Goal: Task Accomplishment & Management: Manage account settings

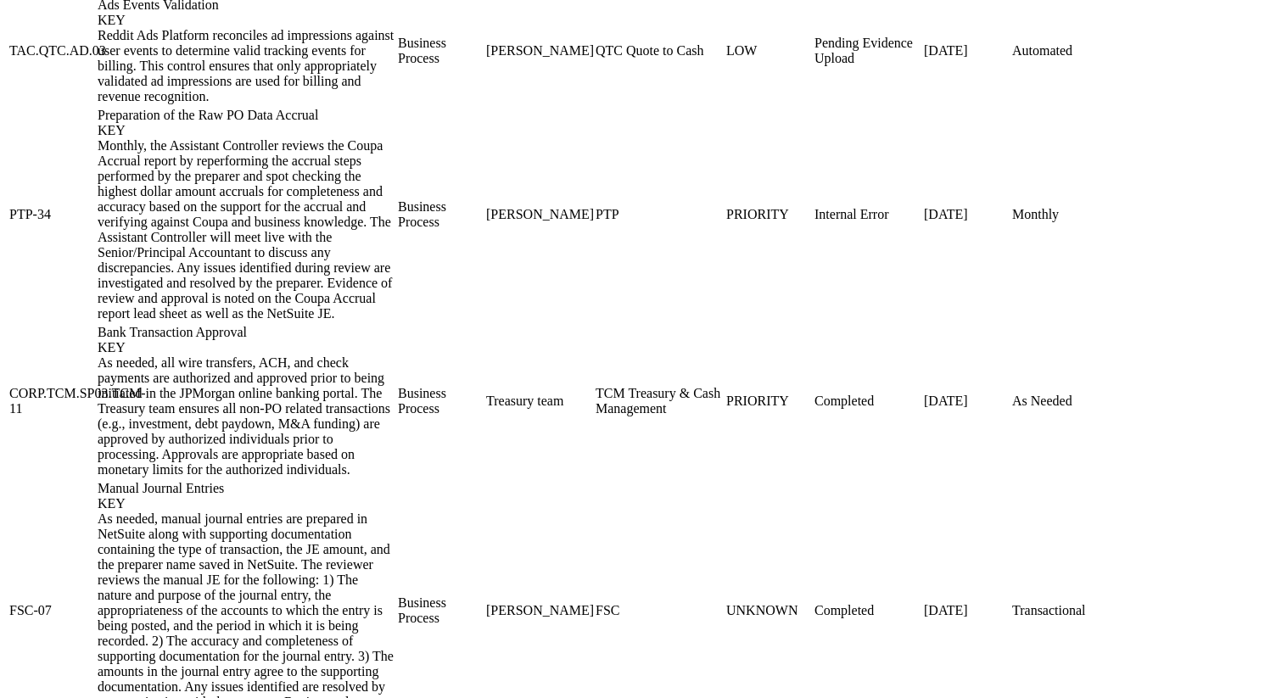
scroll to position [1802, 0]
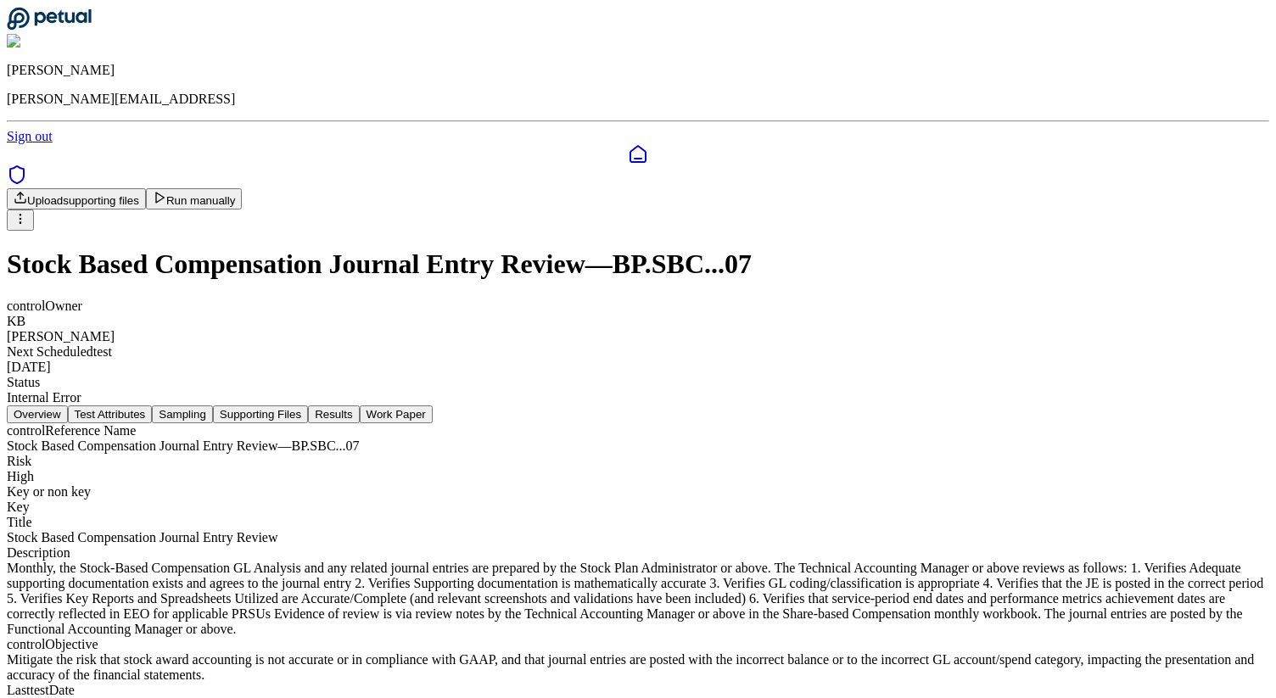
scroll to position [7, 0]
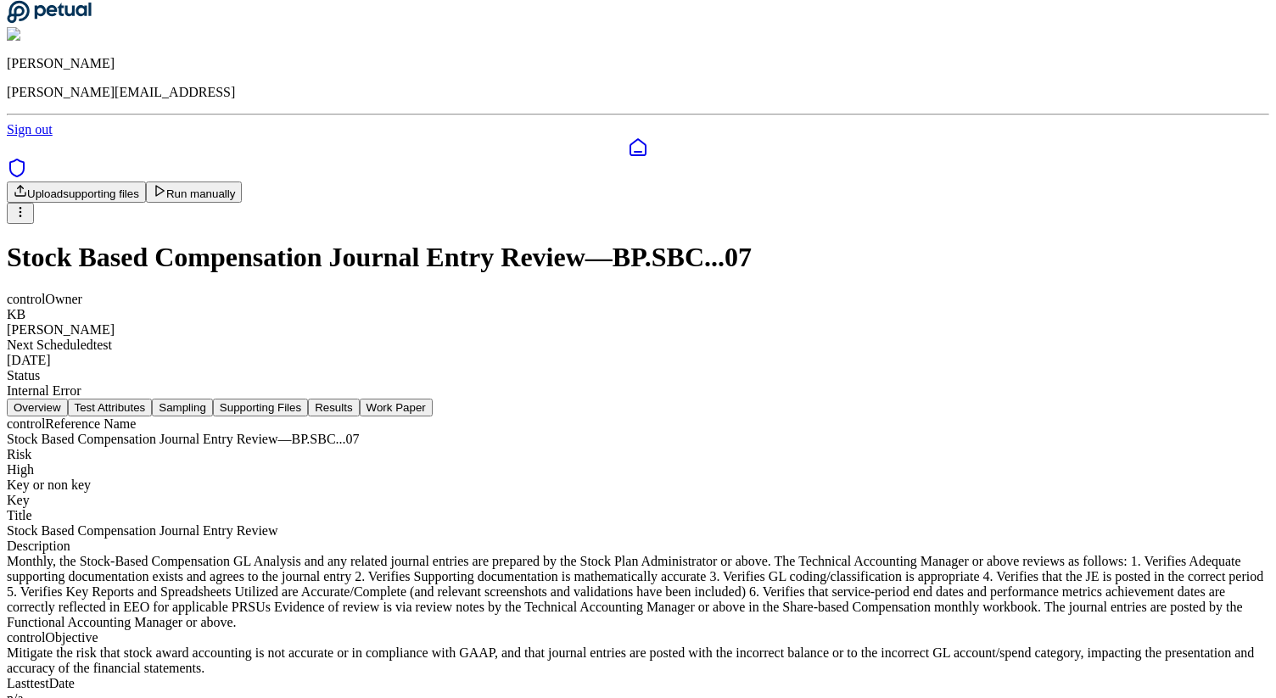
click at [308, 399] on button "Supporting Files" at bounding box center [260, 408] width 95 height 18
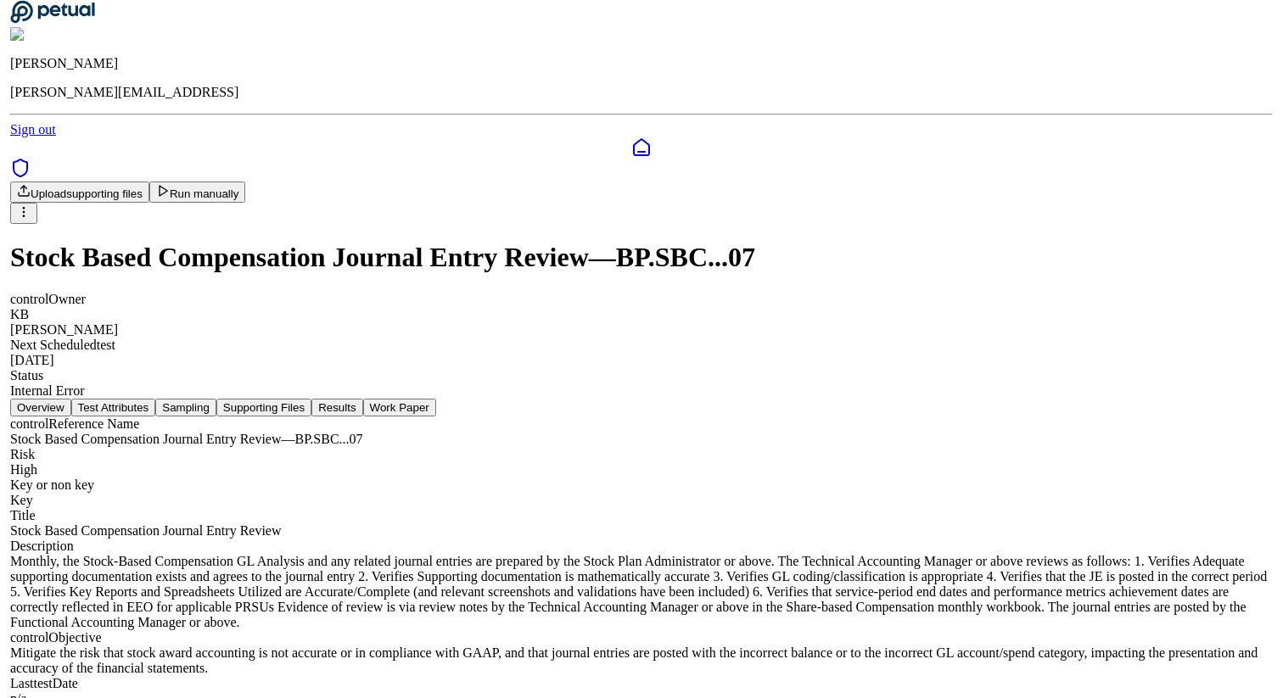
scroll to position [0, 0]
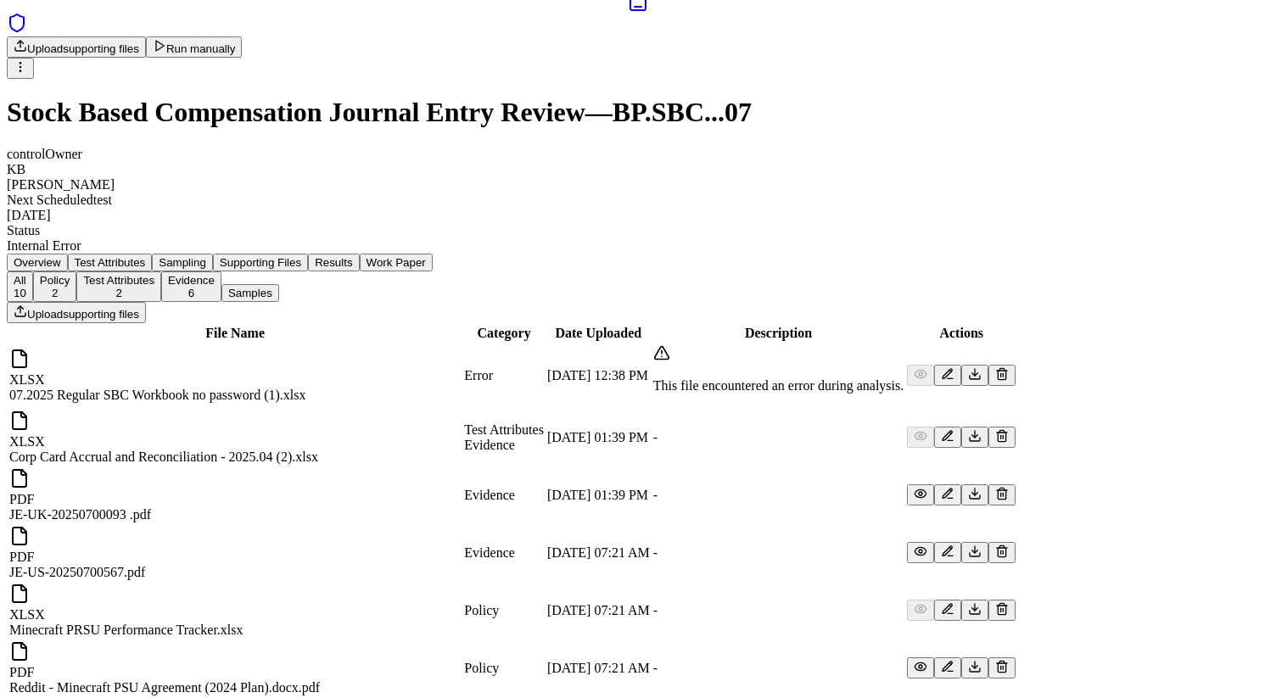
scroll to position [250, 0]
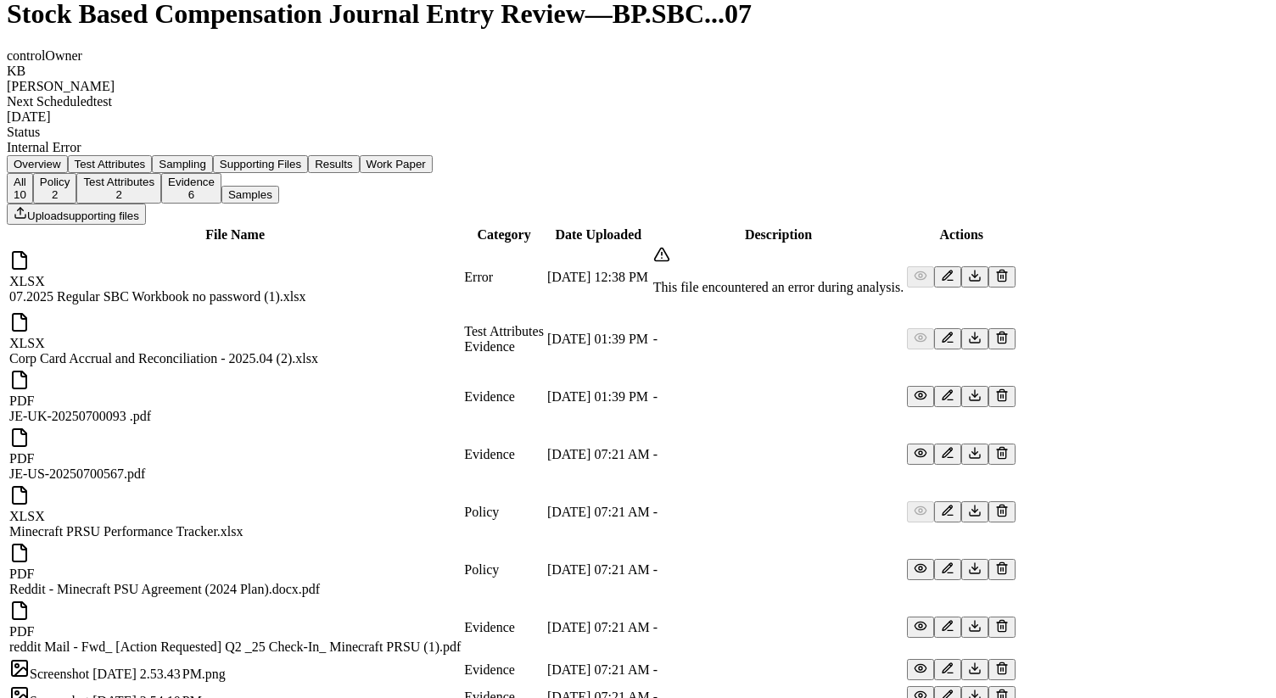
click at [1009, 269] on icon at bounding box center [1002, 276] width 14 height 14
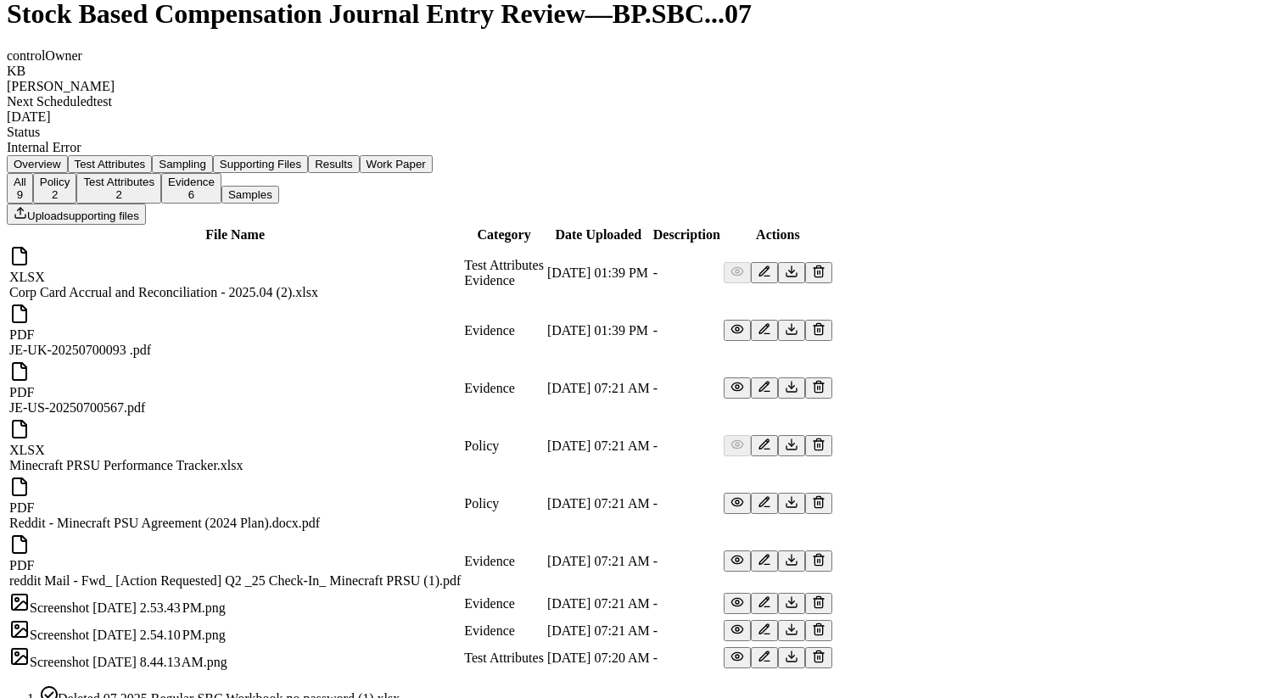
click at [146, 204] on button "Upload supporting files" at bounding box center [76, 214] width 139 height 21
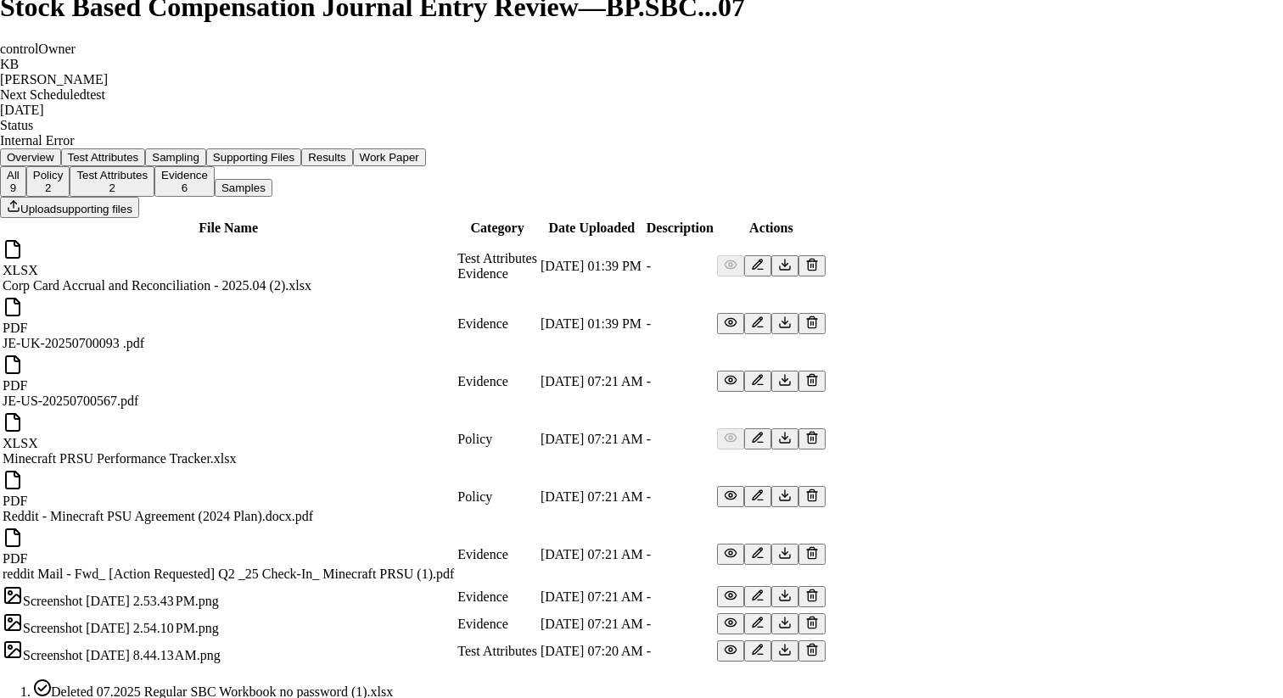
type input "**********"
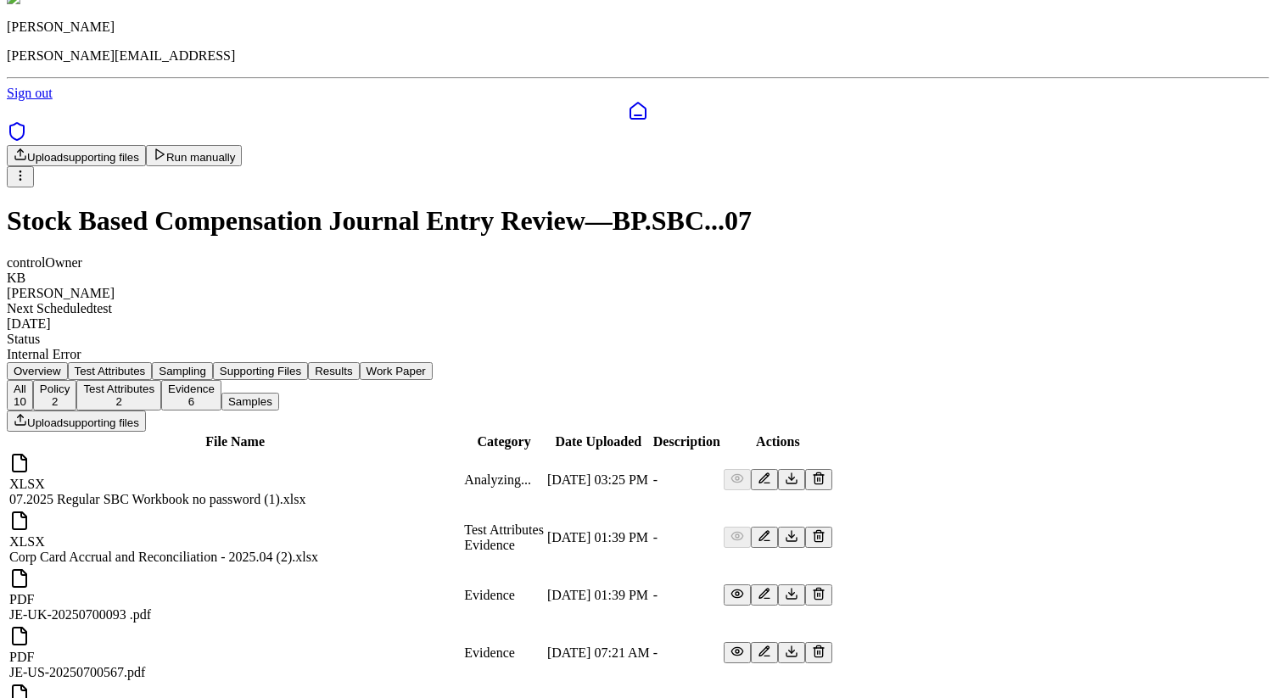
scroll to position [0, 0]
